Goal: Check status: Check status

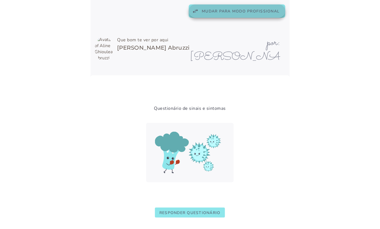
click at [210, 10] on span "Mudar para modo profissional" at bounding box center [241, 11] width 78 height 5
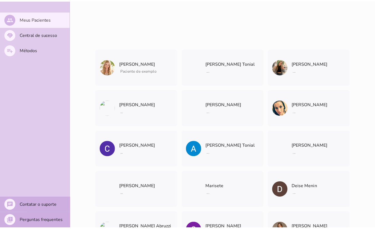
scroll to position [154, 0]
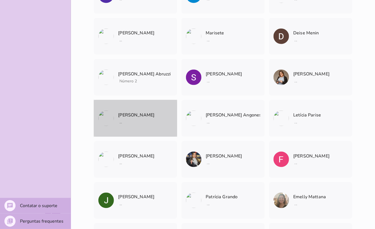
click at [154, 116] on p "[PERSON_NAME]" at bounding box center [136, 115] width 36 height 8
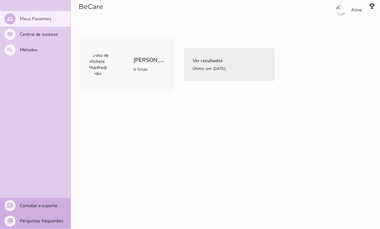
click at [207, 66] on span "Último em: [DATE]" at bounding box center [209, 68] width 33 height 5
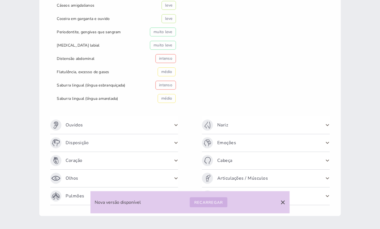
scroll to position [281, 0]
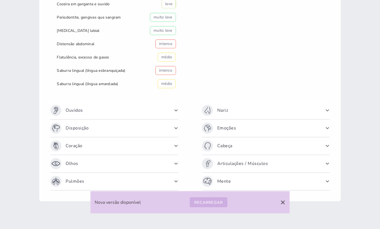
click at [173, 111] on span at bounding box center [176, 110] width 9 height 9
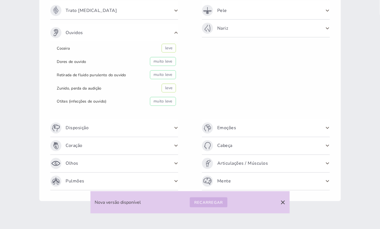
scroll to position [126, 0]
click at [176, 128] on span at bounding box center [176, 128] width 9 height 9
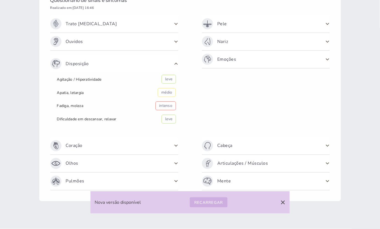
scroll to position [113, 0]
click at [173, 41] on span at bounding box center [176, 41] width 9 height 9
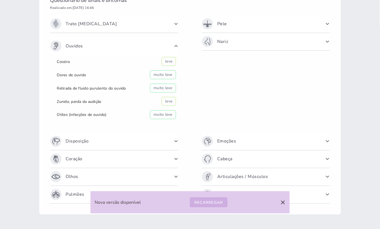
click at [172, 142] on span at bounding box center [176, 141] width 9 height 9
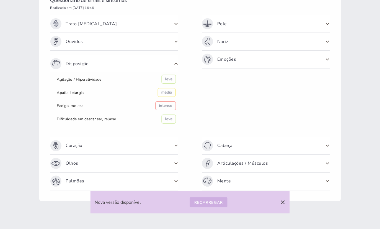
click at [173, 147] on span at bounding box center [176, 145] width 9 height 9
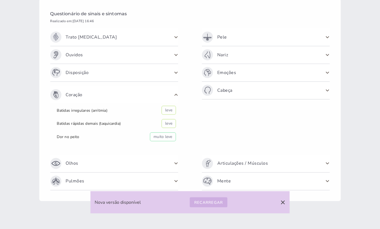
click at [174, 163] on span at bounding box center [176, 163] width 9 height 9
